Goal: Task Accomplishment & Management: Check status

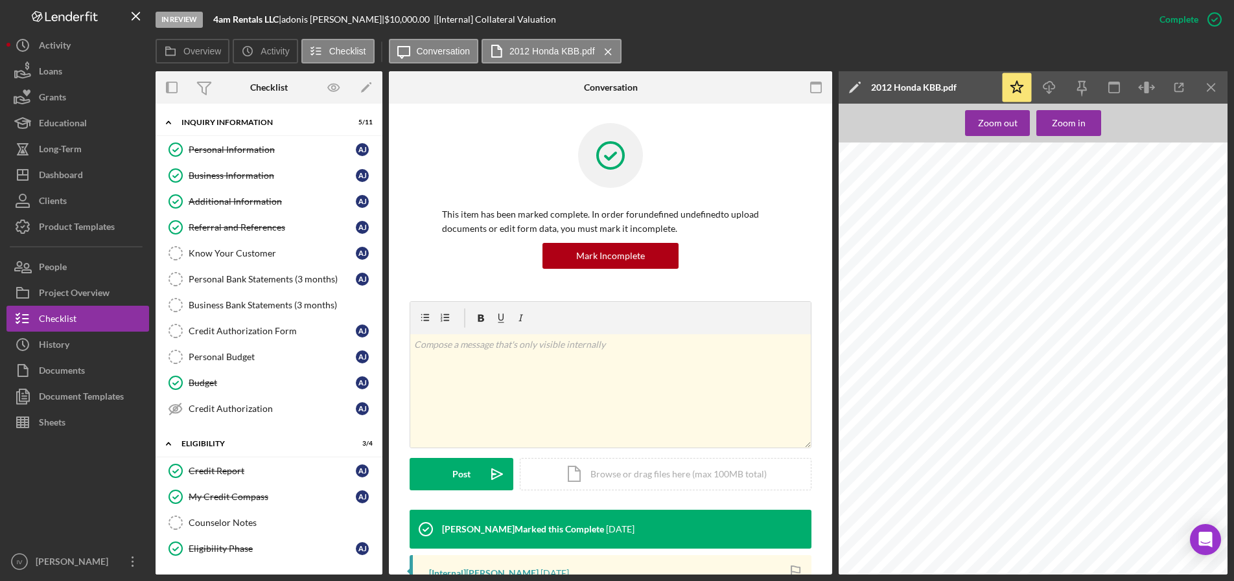
scroll to position [91, 0]
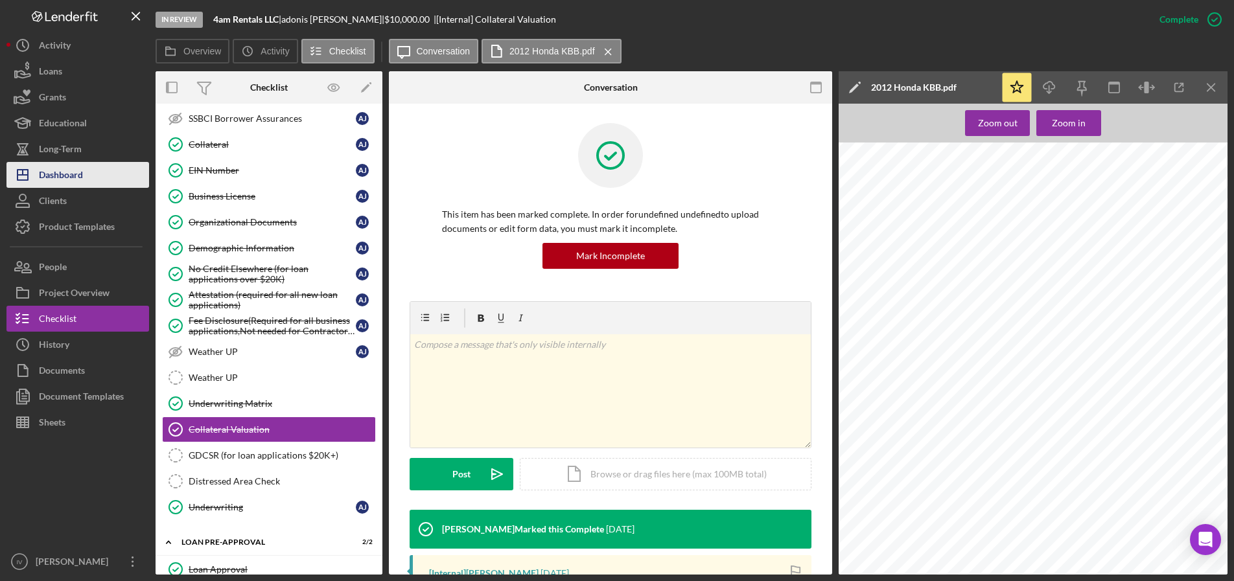
click at [58, 172] on div "Dashboard" at bounding box center [61, 176] width 44 height 29
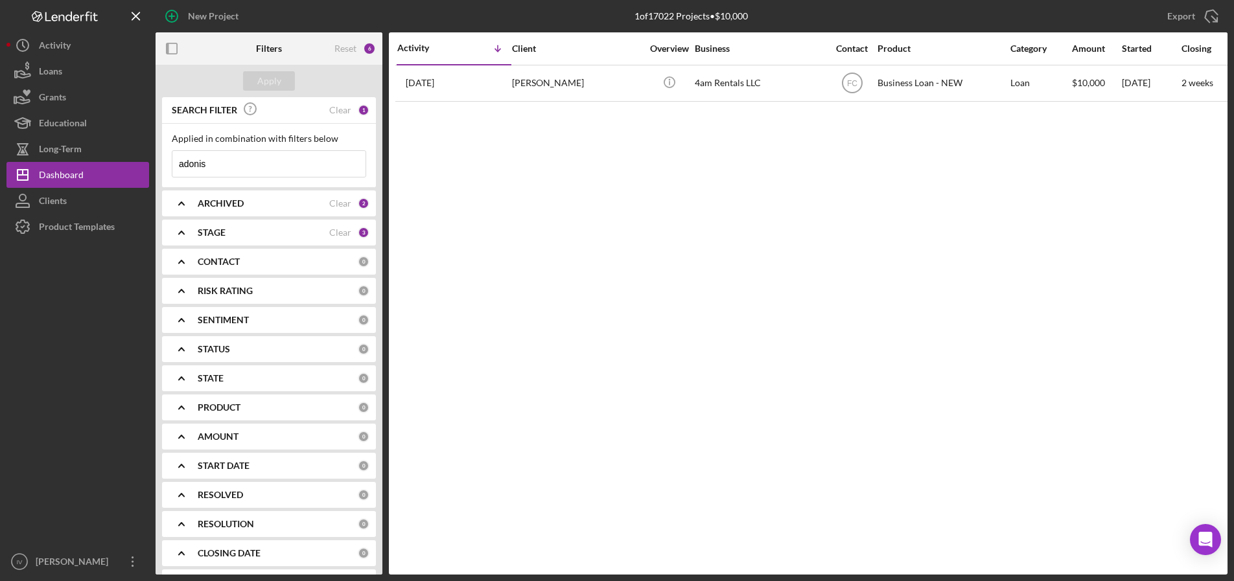
click at [215, 163] on input "adonis" at bounding box center [268, 164] width 193 height 26
drag, startPoint x: 217, startPoint y: 163, endPoint x: 119, endPoint y: 163, distance: 97.9
click at [119, 163] on div "New Project 1 of 17022 Projects • $10,000 adonis Export Icon/Export Filters Res…" at bounding box center [616, 287] width 1221 height 575
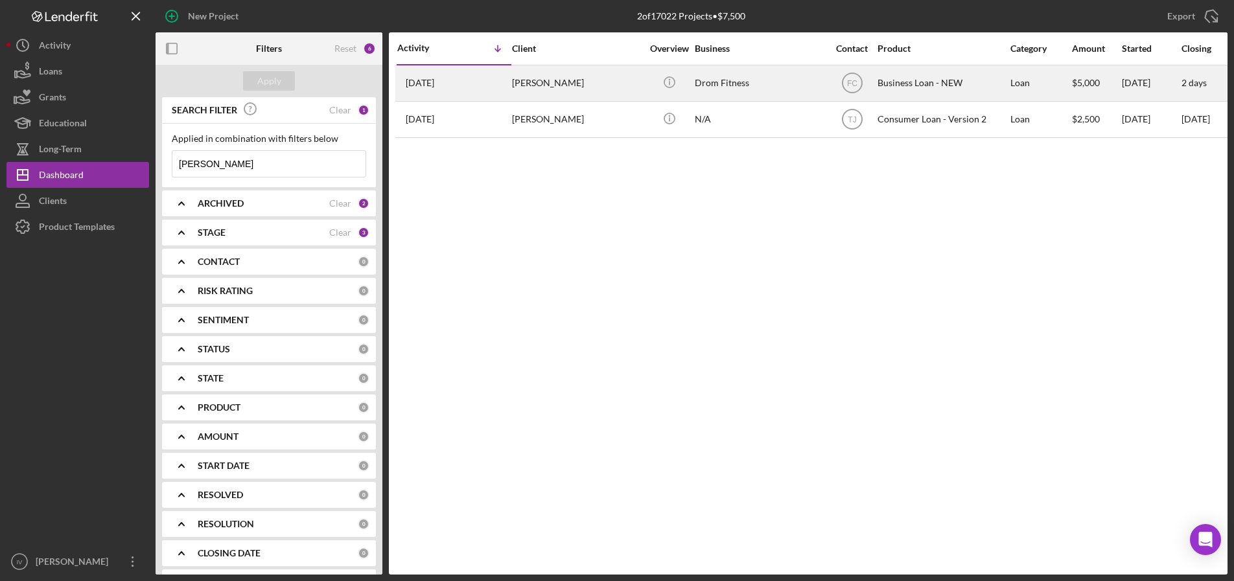
type input "[PERSON_NAME]"
click at [580, 80] on div "[PERSON_NAME]" at bounding box center [577, 83] width 130 height 34
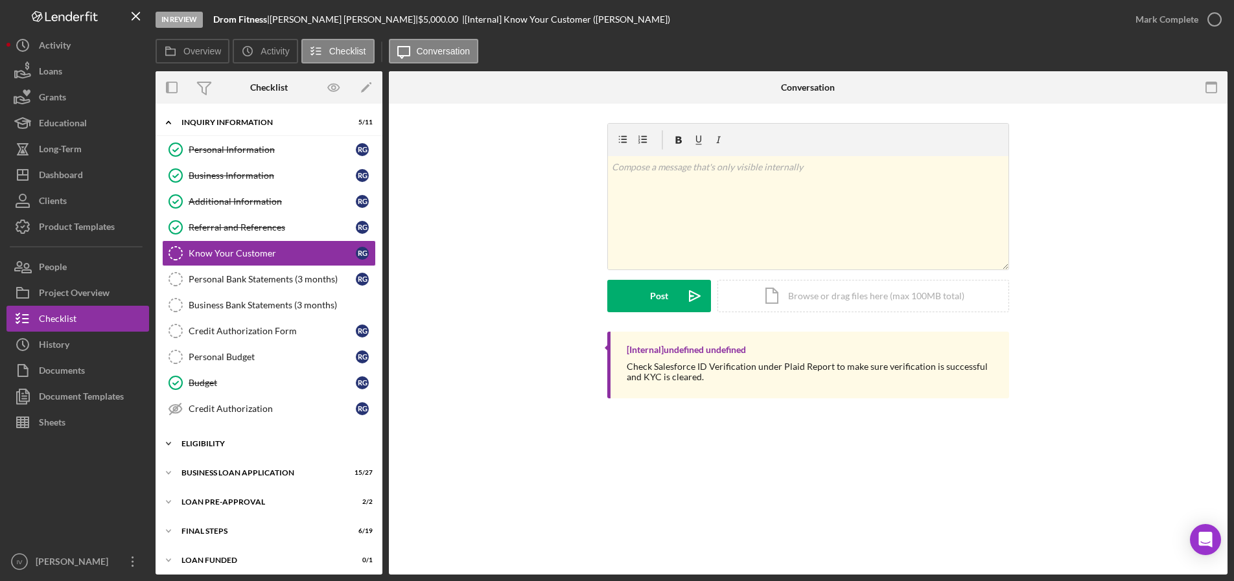
click at [216, 436] on div "Icon/Expander ELIGIBILITY 3 / 4" at bounding box center [269, 444] width 227 height 26
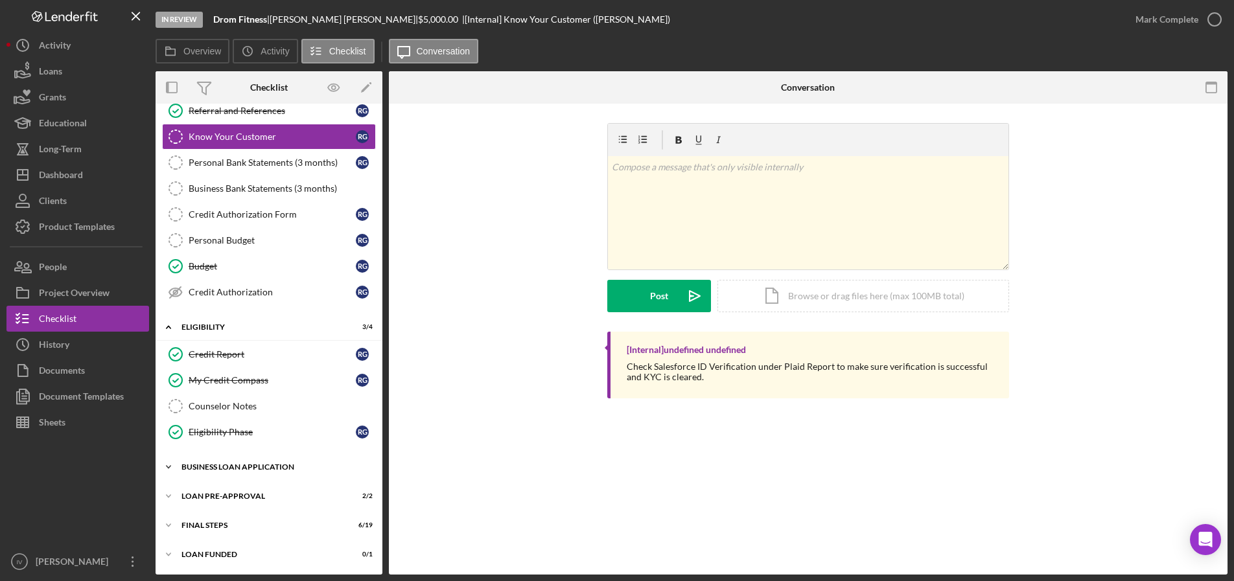
click at [225, 464] on div "BUSINESS LOAN APPLICATION" at bounding box center [273, 467] width 185 height 8
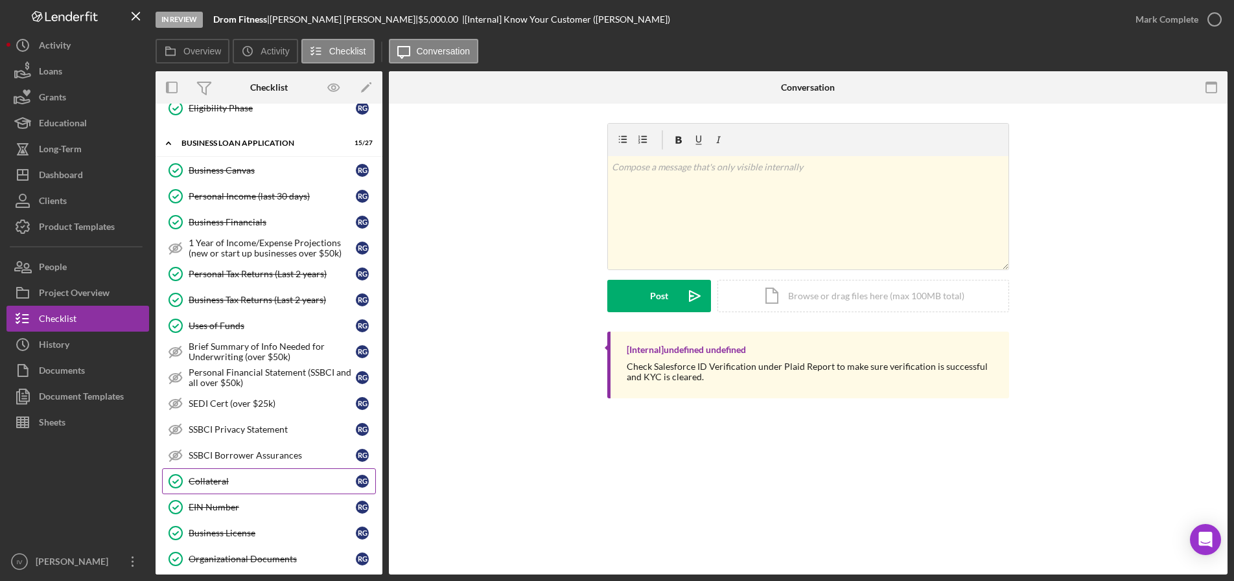
click at [220, 482] on div "Collateral" at bounding box center [272, 481] width 167 height 10
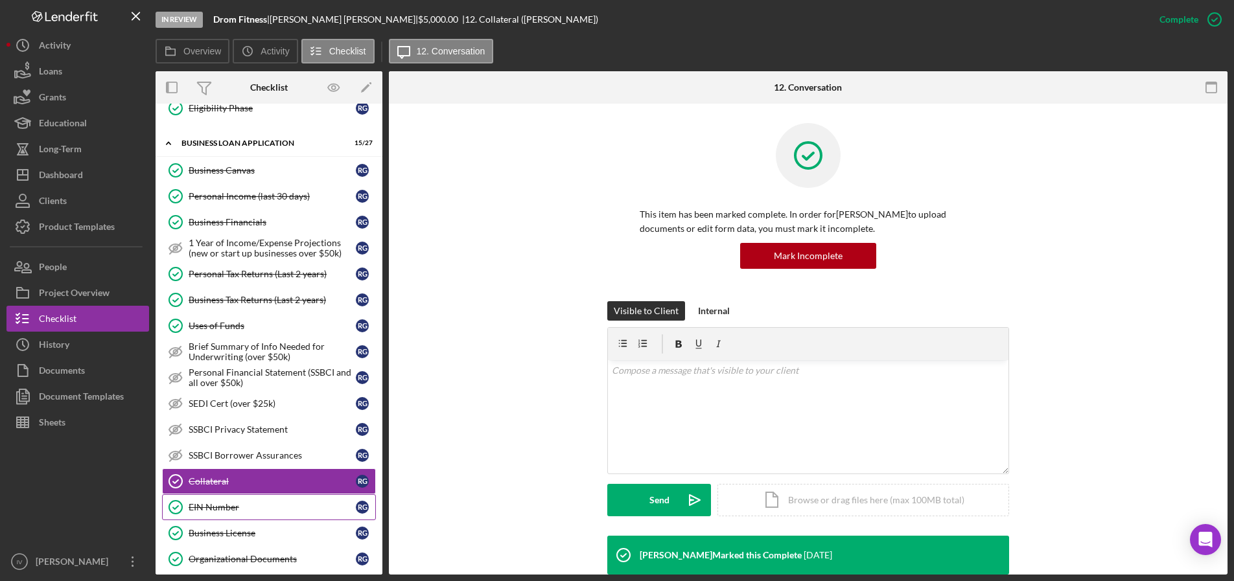
click at [218, 507] on div "EIN Number" at bounding box center [272, 507] width 167 height 10
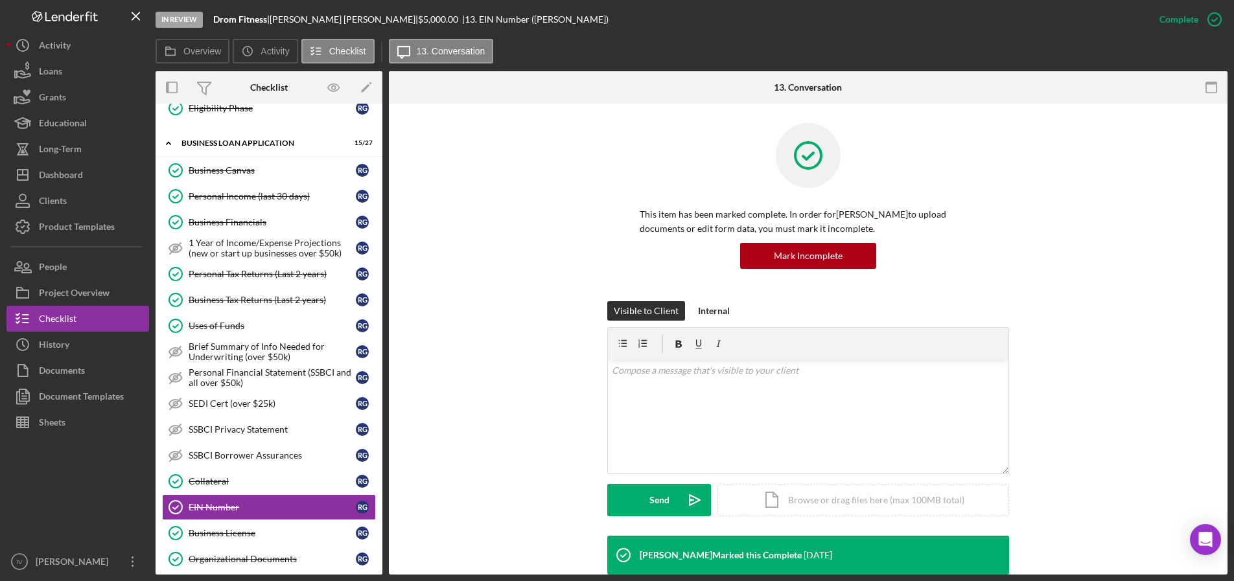
scroll to position [324, 0]
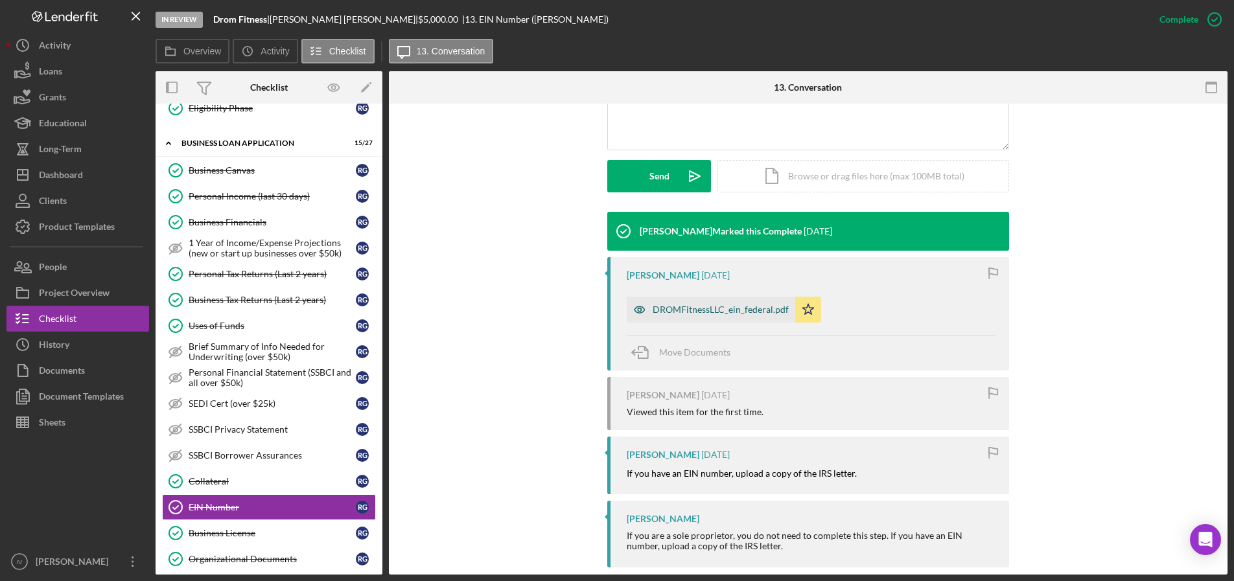
click at [689, 301] on div "DROMFitnessLLC_ein_federal.pdf" at bounding box center [711, 310] width 169 height 26
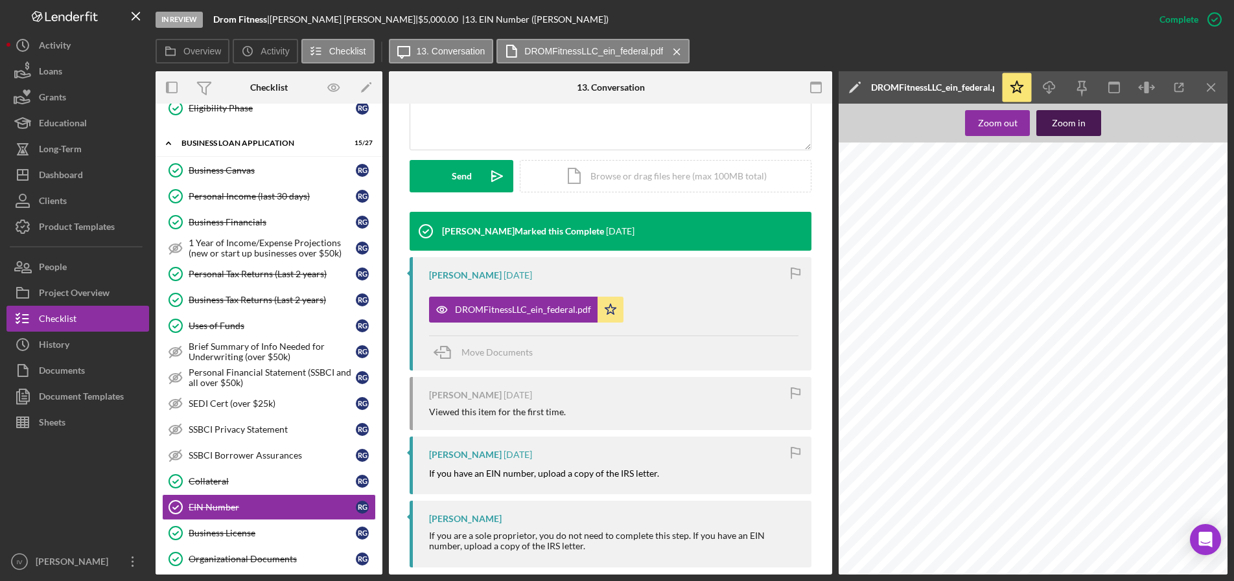
click at [1054, 118] on div "Zoom in" at bounding box center [1069, 123] width 34 height 26
